Goal: Check status: Check status

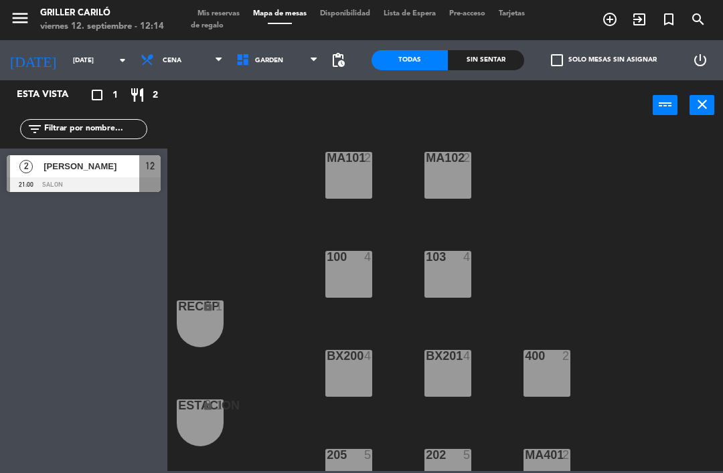
click at [224, 17] on span "Mis reservas" at bounding box center [219, 13] width 56 height 7
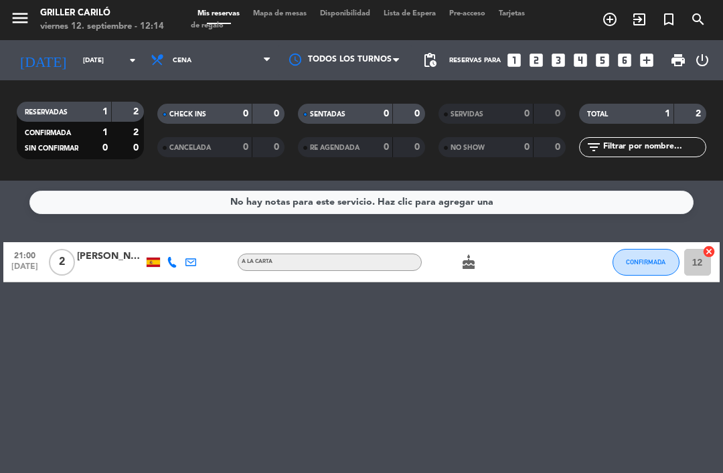
click at [465, 269] on icon "cake" at bounding box center [469, 262] width 16 height 16
click at [480, 335] on div "No hay notas para este servicio. Haz clic para agregar una 21:00 [DATE] 2 [PERS…" at bounding box center [361, 327] width 723 height 293
click at [469, 279] on div "cake" at bounding box center [478, 262] width 112 height 40
click at [473, 270] on icon "cake" at bounding box center [469, 262] width 16 height 16
click at [276, 17] on span "Mapa de mesas" at bounding box center [279, 13] width 67 height 7
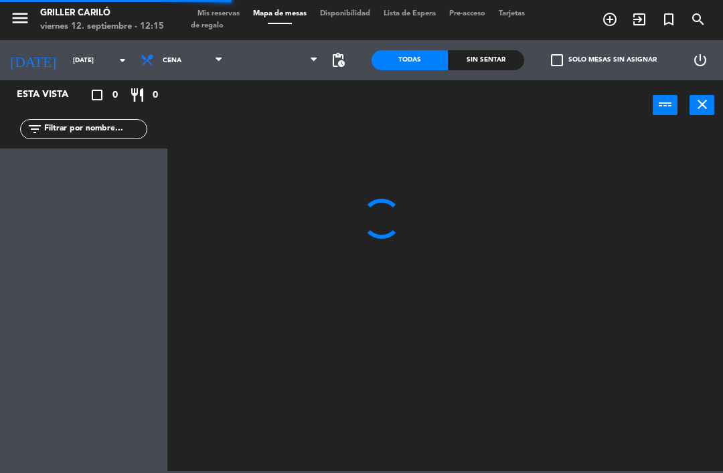
click at [230, 72] on span at bounding box center [278, 60] width 96 height 29
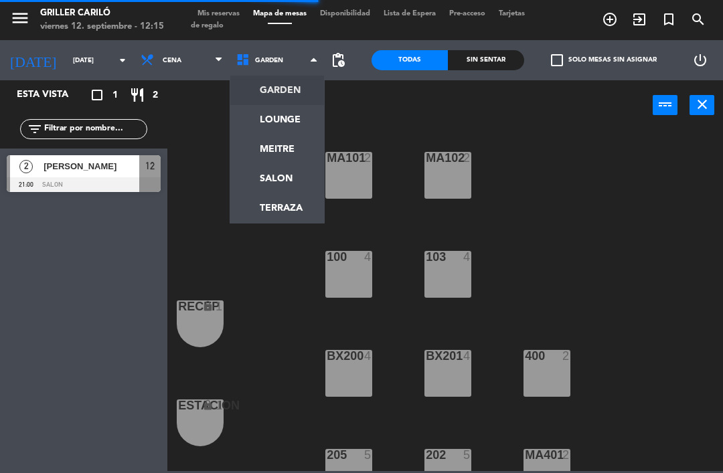
click at [280, 126] on ng-component "menu Griller Cariló [DATE] 12. septiembre - 12:15 Mis reservas Mapa de mesas Di…" at bounding box center [361, 235] width 723 height 471
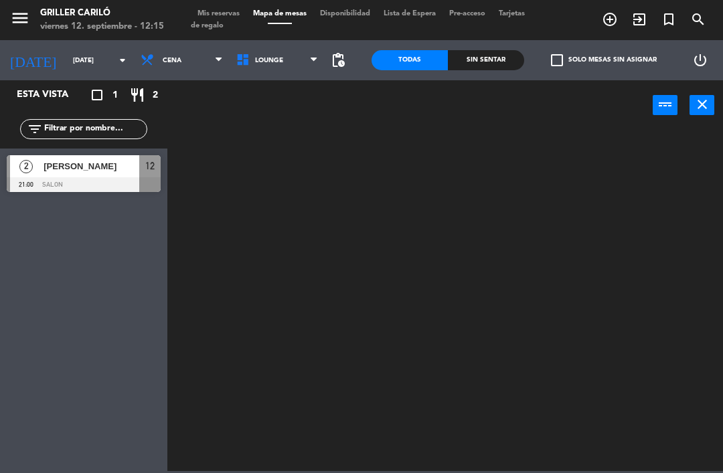
click at [498, 69] on div "Sin sentar" at bounding box center [486, 60] width 76 height 20
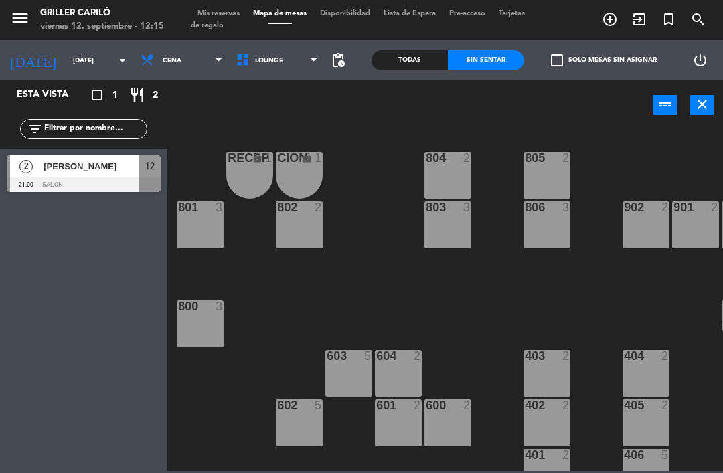
click at [76, 54] on input "[DATE]" at bounding box center [112, 60] width 92 height 21
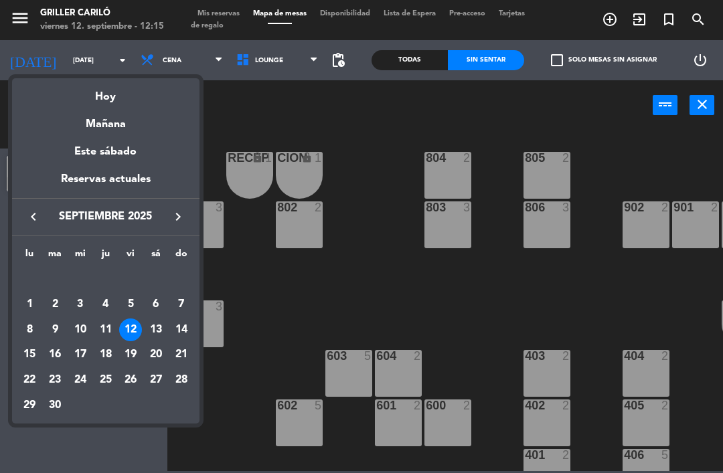
click at [274, 145] on div at bounding box center [361, 236] width 723 height 473
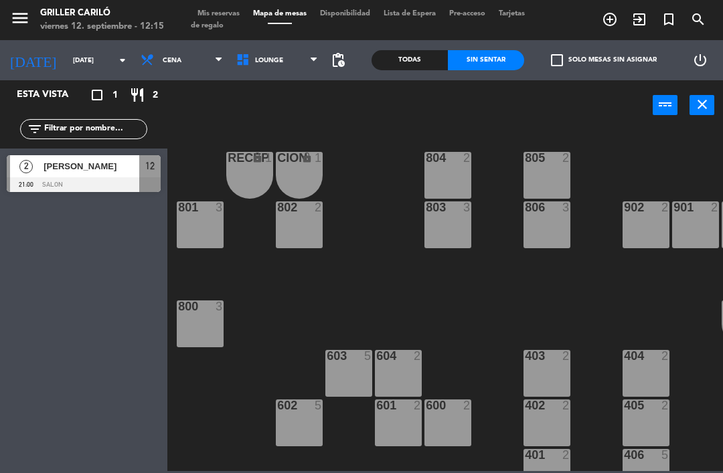
click at [216, 62] on icon at bounding box center [219, 60] width 6 height 11
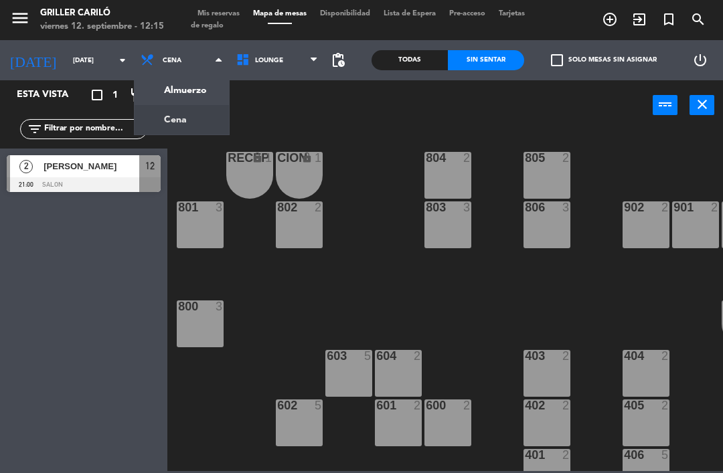
click at [188, 95] on ng-component "menu Griller Cariló [DATE] 12. septiembre - 12:15 Mis reservas Mapa de mesas Di…" at bounding box center [361, 235] width 723 height 471
